Goal: Find specific fact: Find specific fact

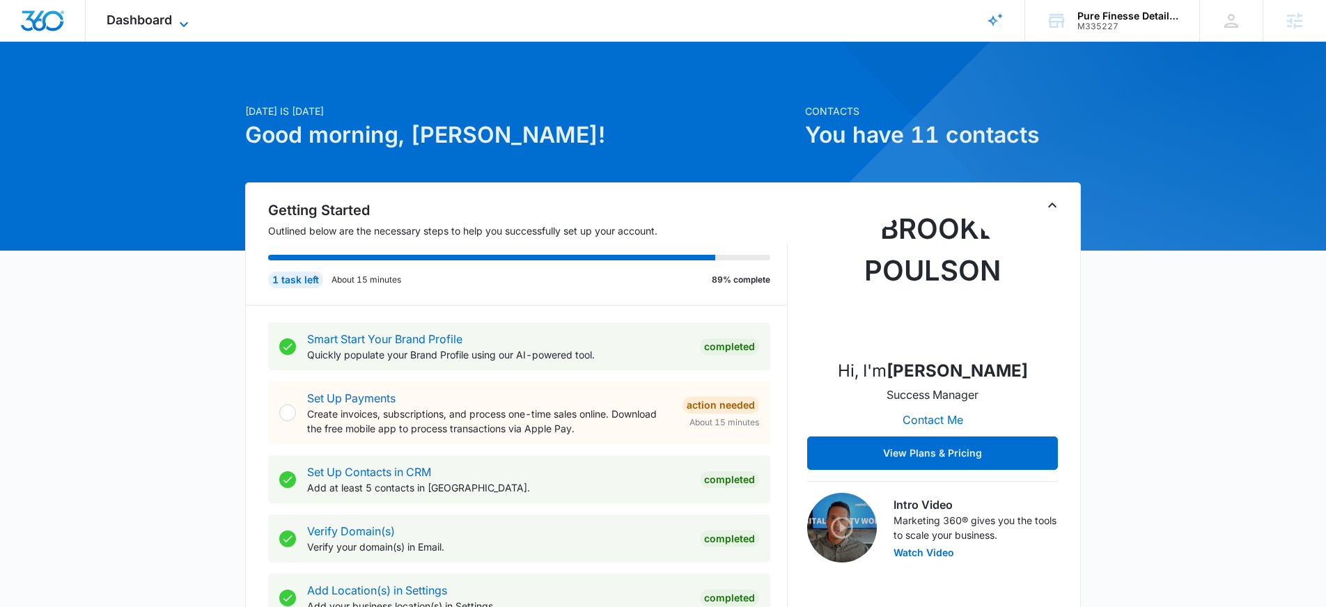
click at [183, 22] on icon at bounding box center [184, 24] width 17 height 17
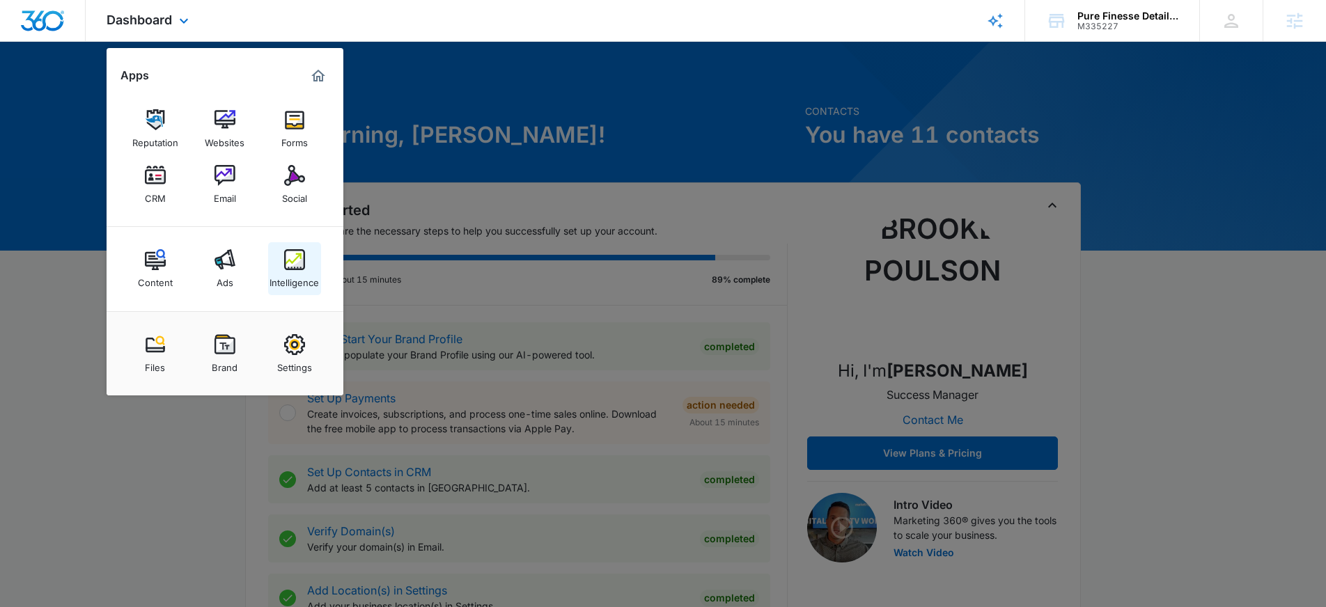
click at [290, 272] on div "Intelligence" at bounding box center [294, 279] width 49 height 18
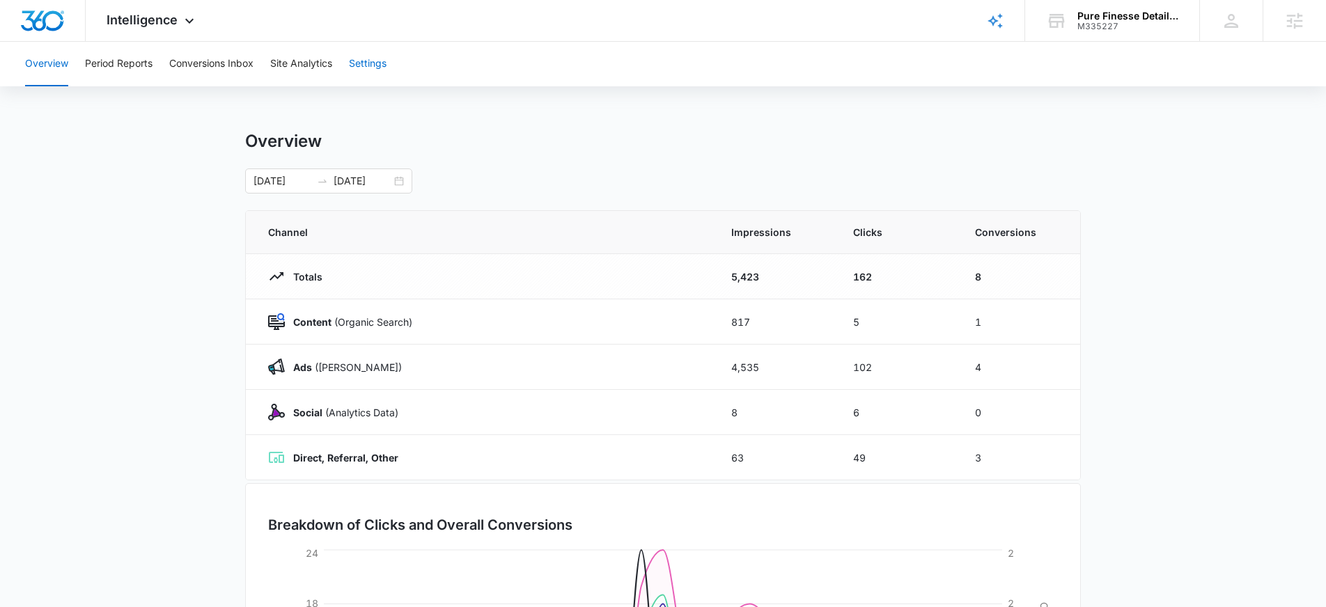
click at [383, 62] on button "Settings" at bounding box center [368, 64] width 38 height 45
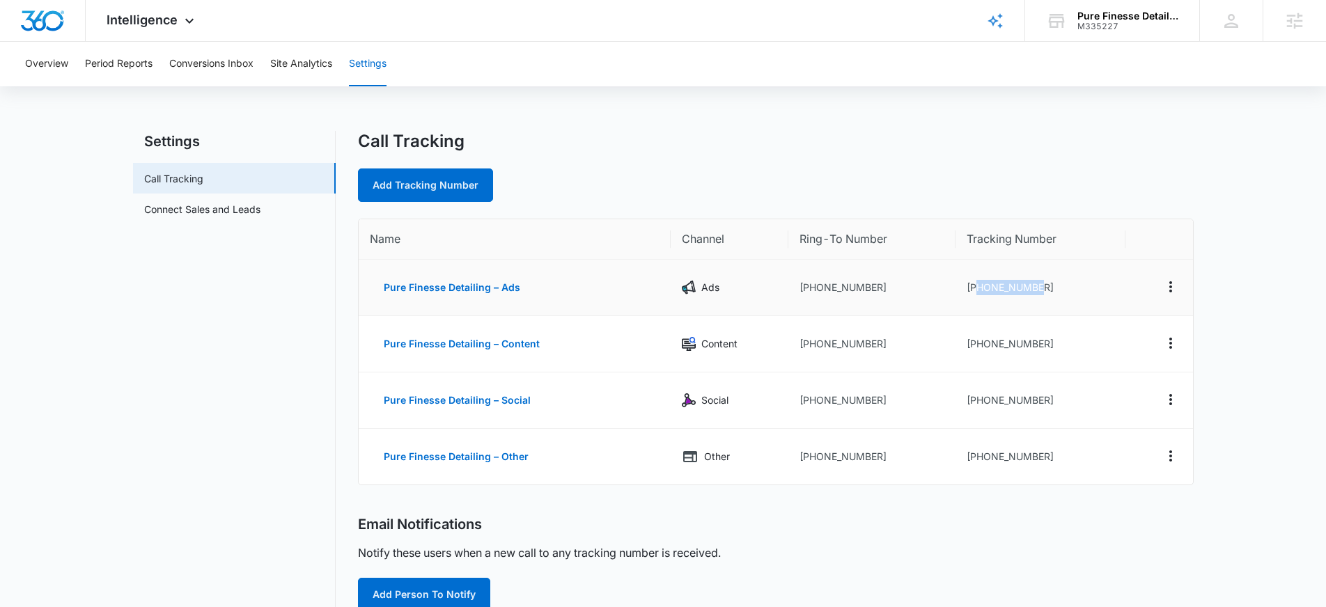
drag, startPoint x: 1050, startPoint y: 288, endPoint x: 978, endPoint y: 290, distance: 72.5
click at [978, 290] on td "[PHONE_NUMBER]" at bounding box center [1041, 288] width 170 height 56
copy td "3022039930"
drag, startPoint x: 1047, startPoint y: 293, endPoint x: 977, endPoint y: 293, distance: 70.4
click at [977, 293] on td "[PHONE_NUMBER]" at bounding box center [1041, 288] width 170 height 56
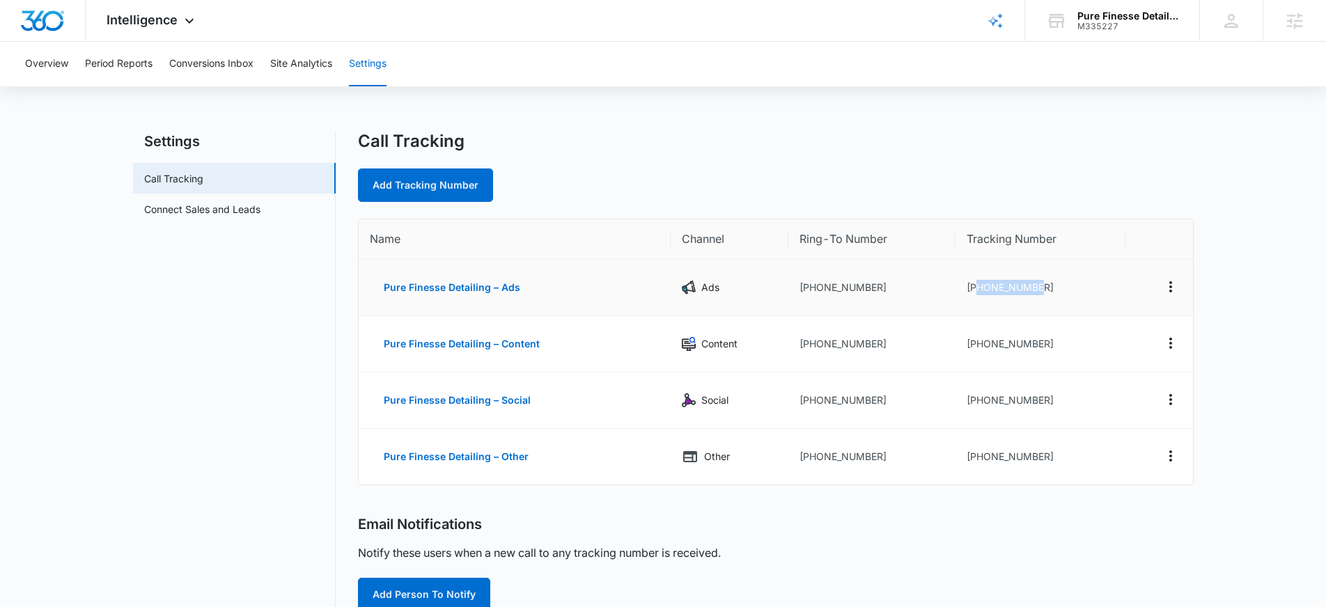
copy td "3022039930"
